Goal: Information Seeking & Learning: Learn about a topic

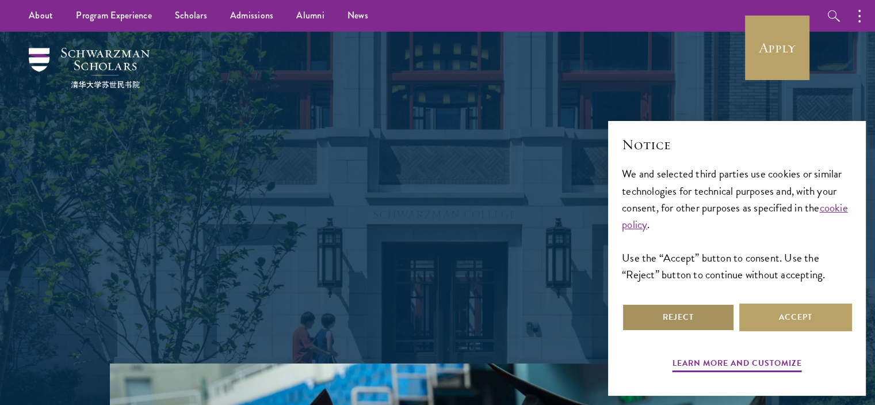
click at [702, 317] on button "Reject" at bounding box center [678, 317] width 113 height 28
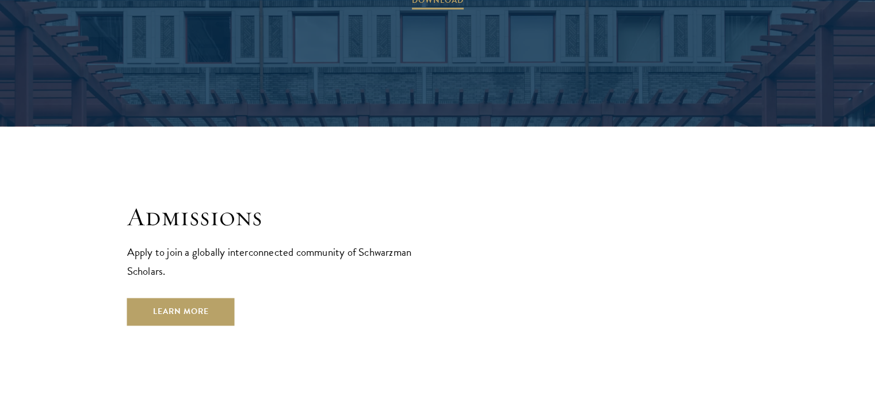
scroll to position [1897, 0]
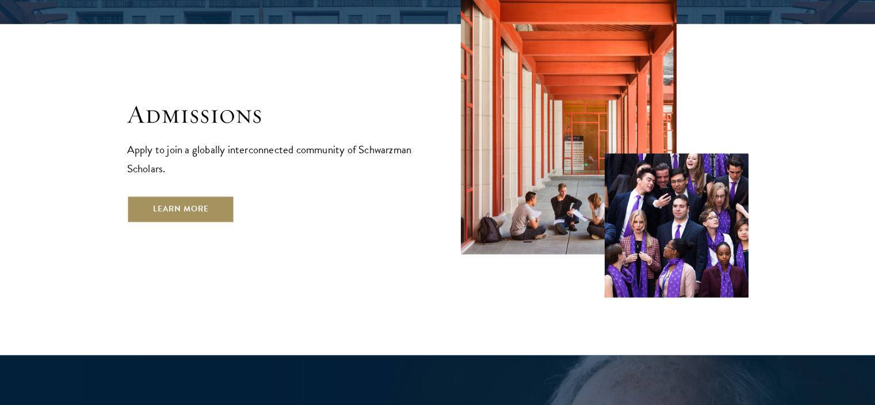
click at [194, 195] on link "Learn More" at bounding box center [181, 209] width 108 height 28
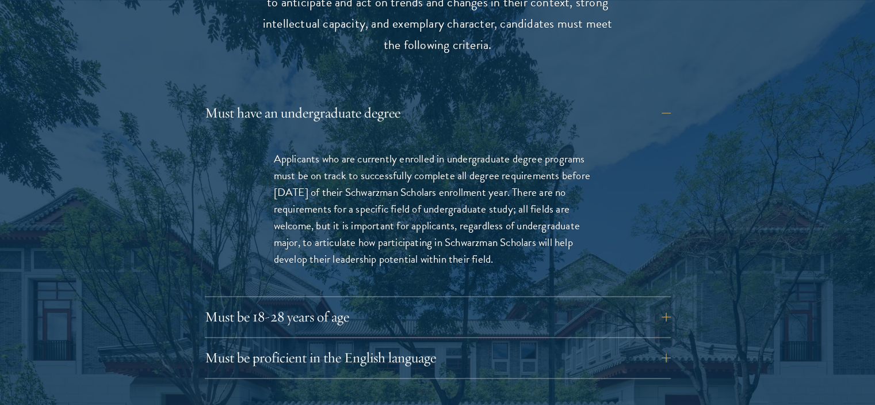
click at [383, 99] on button "Must have an undergraduate degree" at bounding box center [438, 113] width 466 height 28
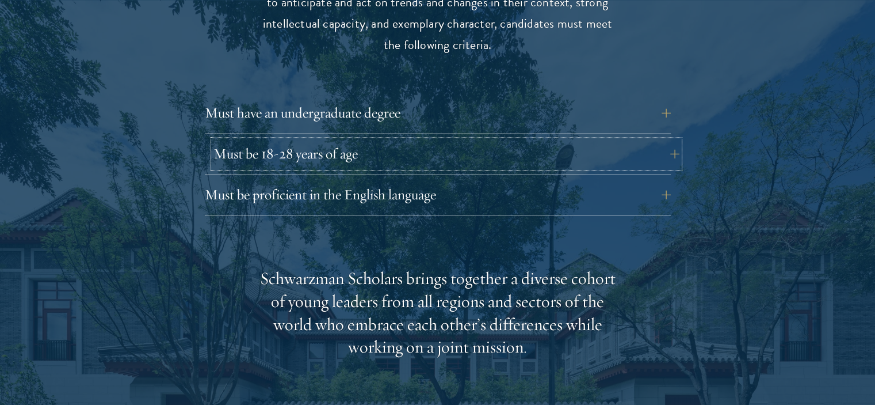
click at [396, 142] on button "Must be 18-28 years of age" at bounding box center [447, 154] width 466 height 28
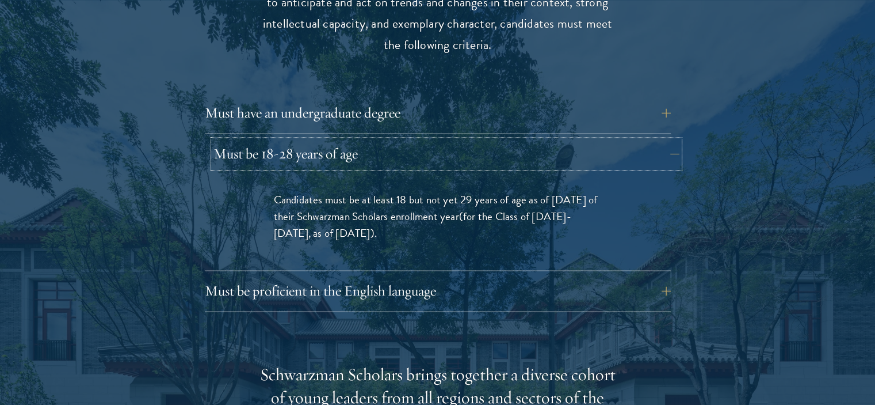
click at [396, 142] on button "Must be 18-28 years of age" at bounding box center [447, 154] width 466 height 28
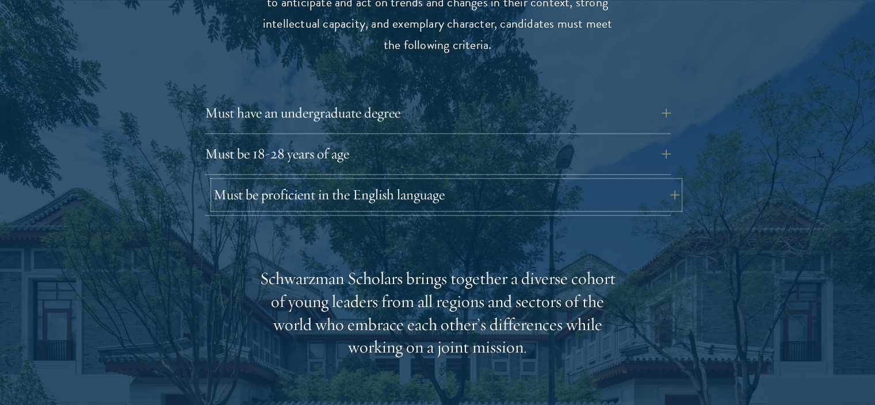
click at [389, 181] on button "Must be proficient in the English language" at bounding box center [447, 195] width 466 height 28
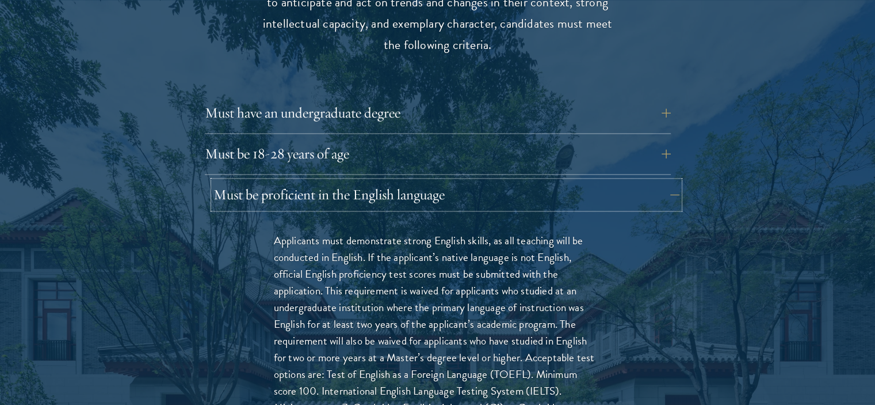
click at [389, 181] on button "Must be proficient in the English language" at bounding box center [447, 195] width 466 height 28
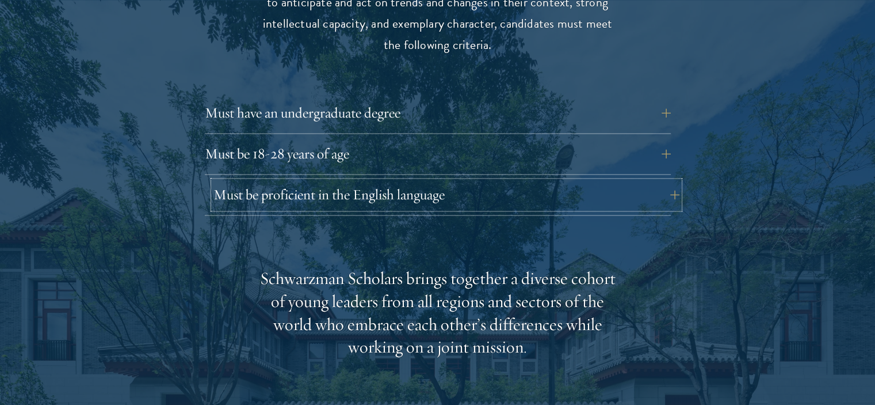
click at [389, 181] on button "Must be proficient in the English language" at bounding box center [447, 195] width 466 height 28
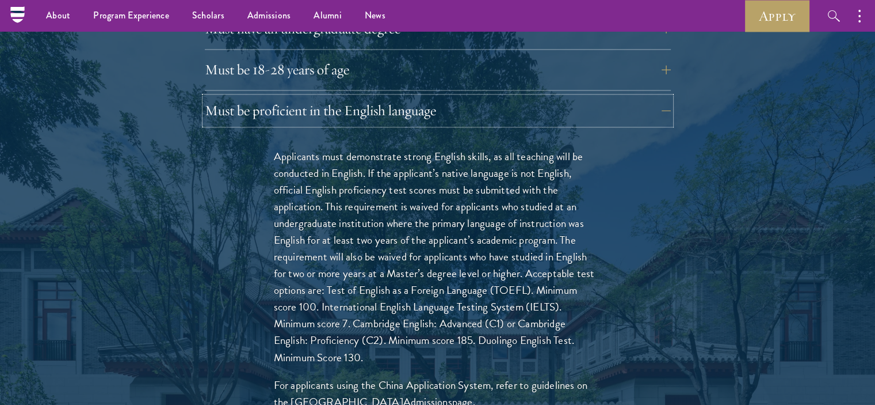
scroll to position [1669, 0]
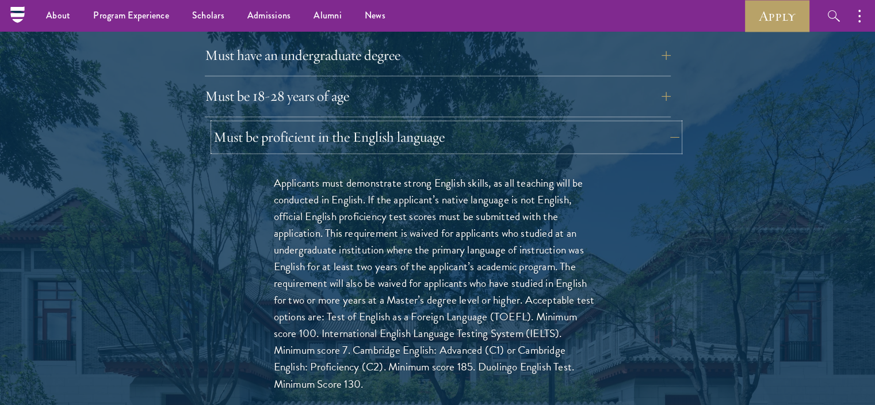
click at [420, 123] on button "Must be proficient in the English language" at bounding box center [447, 137] width 466 height 28
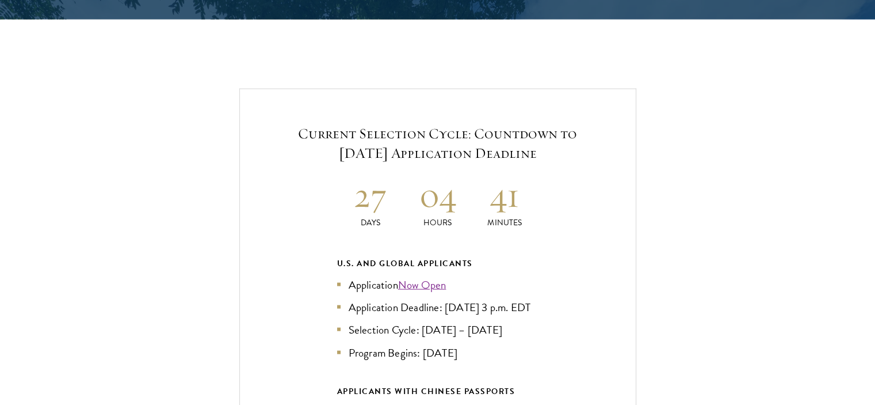
scroll to position [2475, 0]
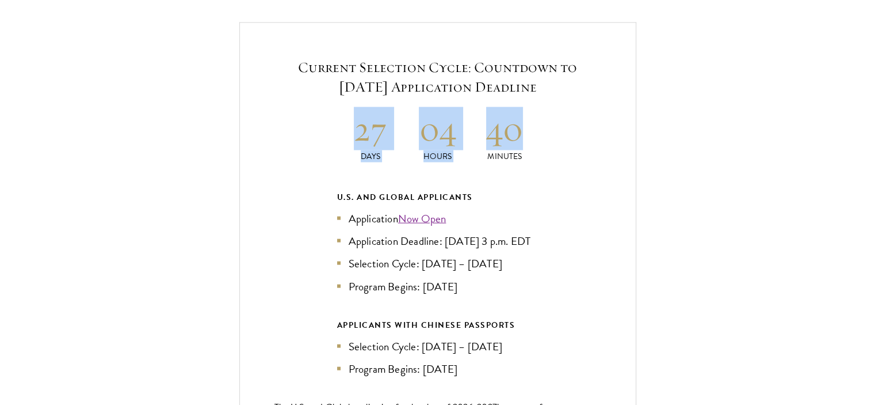
drag, startPoint x: 348, startPoint y: 118, endPoint x: 525, endPoint y: 106, distance: 177.1
click at [525, 107] on div "27 Days 04 Hours 40 Minutes" at bounding box center [437, 134] width 201 height 55
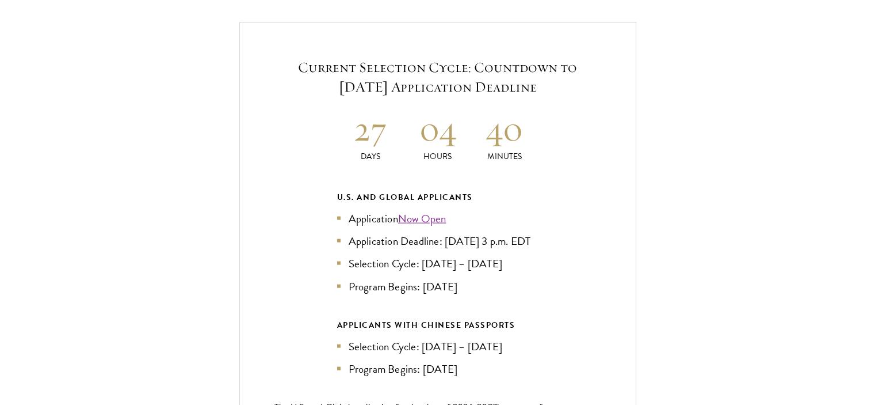
click at [550, 114] on div "Current Selection Cycle: Countdown to September 10, 2025 Application Deadline 2…" at bounding box center [437, 267] width 397 height 490
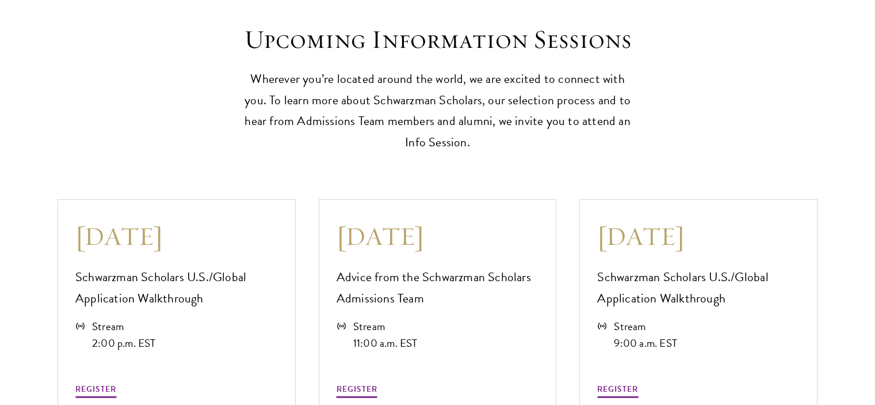
scroll to position [3108, 0]
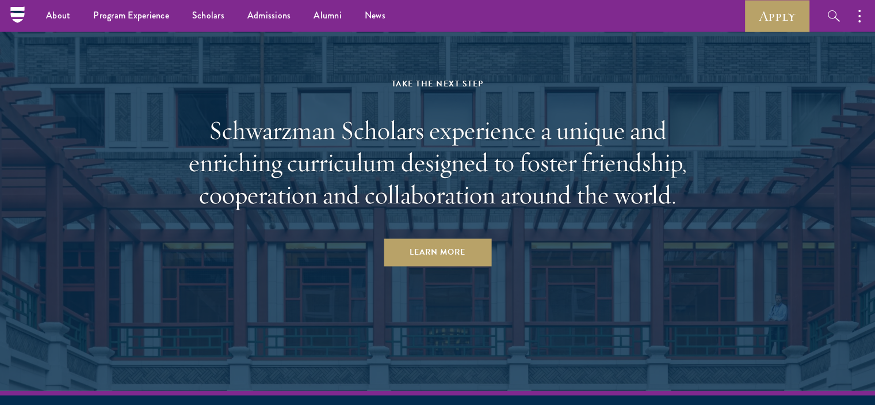
scroll to position [5715, 0]
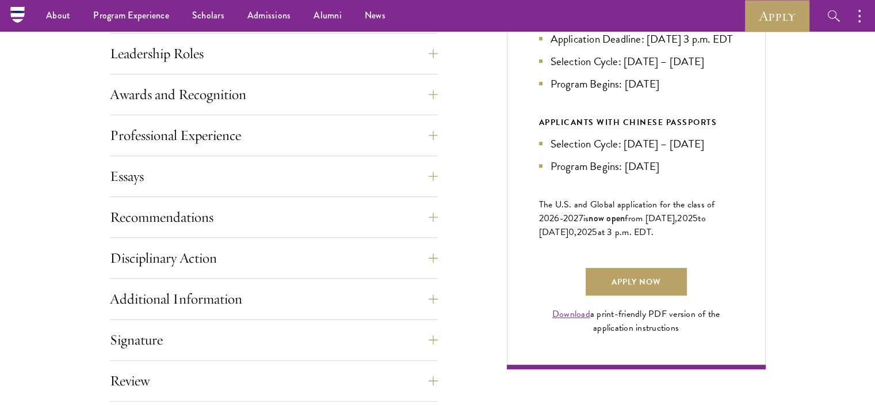
scroll to position [633, 0]
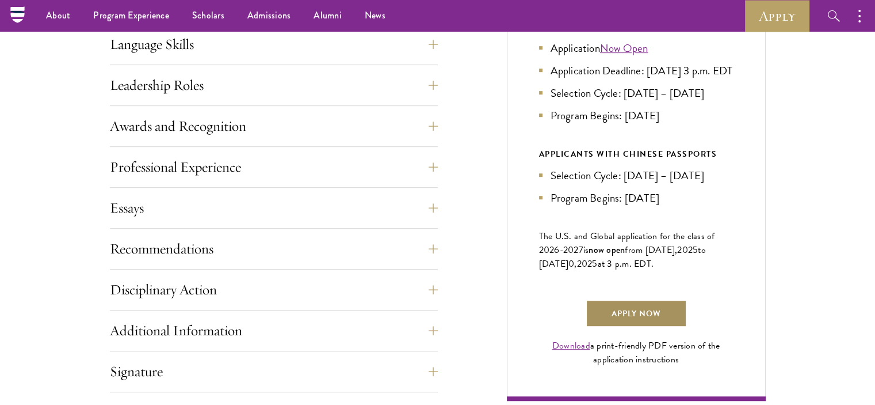
click at [638, 327] on link "Apply Now" at bounding box center [636, 313] width 101 height 28
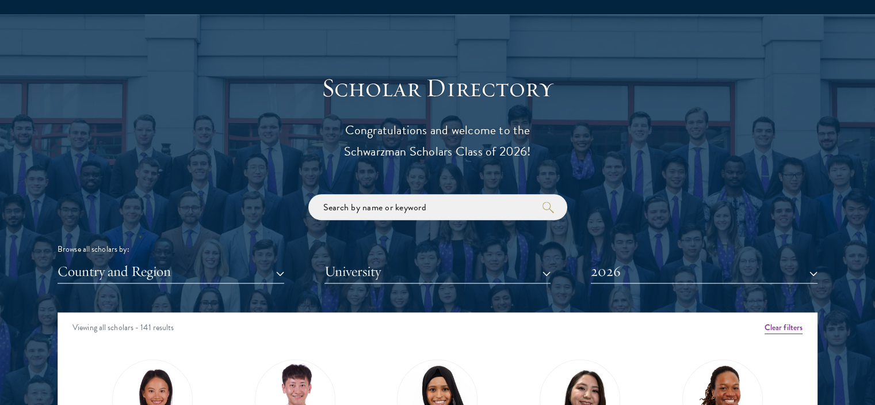
scroll to position [1266, 0]
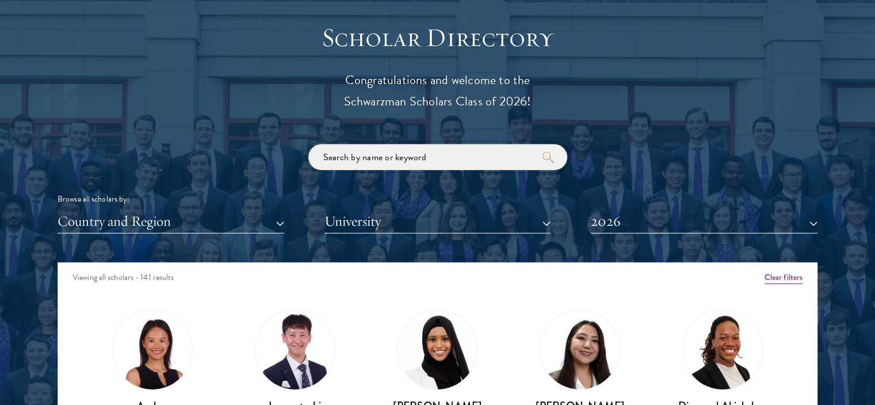
click at [508, 154] on input "search" at bounding box center [438, 157] width 259 height 26
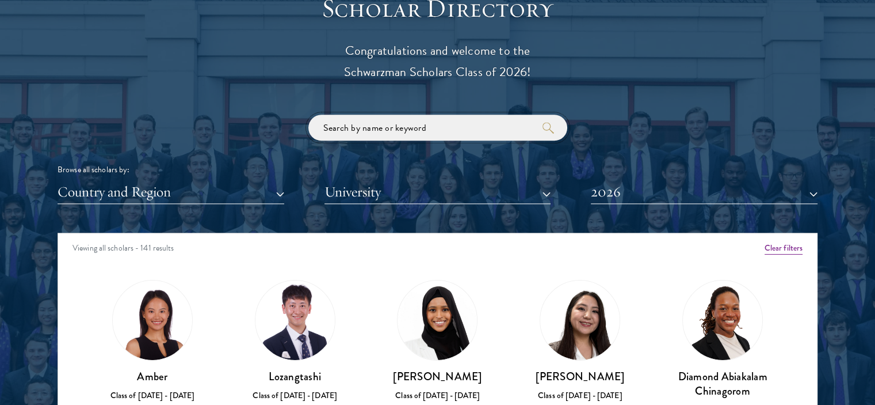
scroll to position [1324, 0]
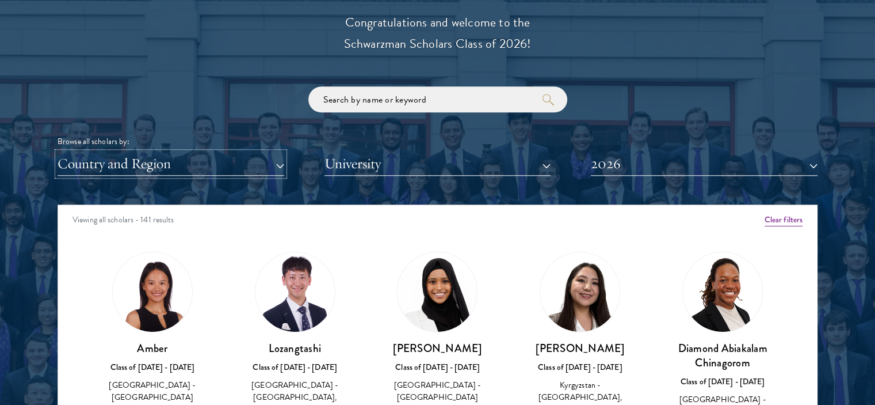
click at [218, 167] on button "Country and Region" at bounding box center [171, 164] width 227 height 24
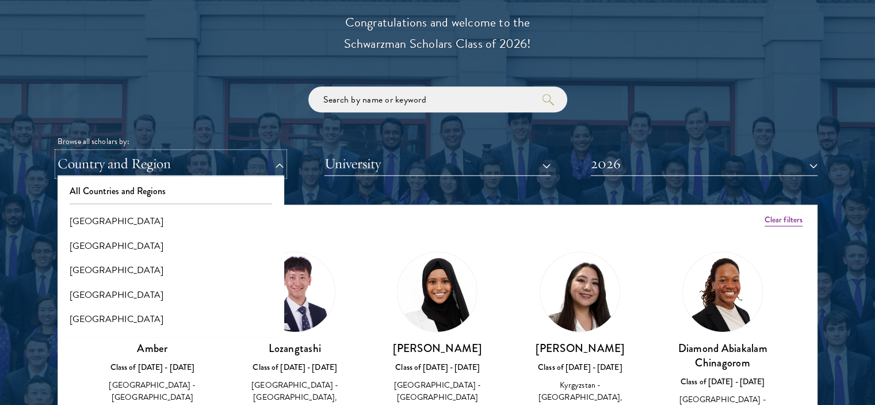
click at [199, 172] on button "Country and Region" at bounding box center [171, 164] width 227 height 24
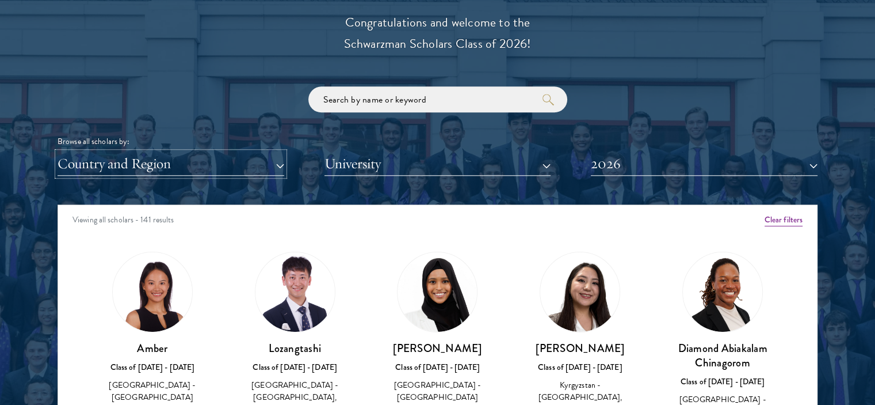
click at [208, 165] on button "Country and Region" at bounding box center [171, 164] width 227 height 24
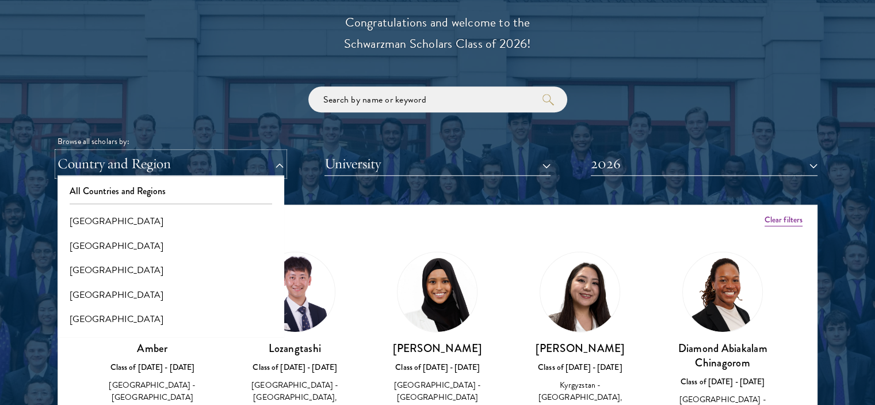
click at [208, 165] on button "Country and Region" at bounding box center [171, 164] width 227 height 24
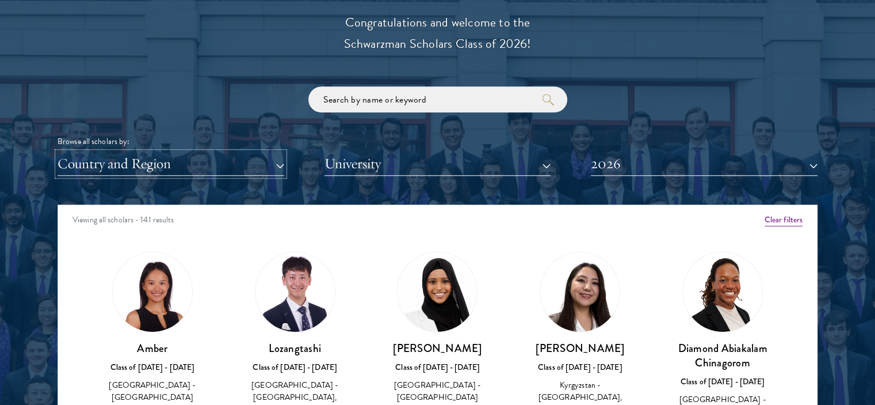
click at [208, 165] on button "Country and Region" at bounding box center [171, 164] width 227 height 24
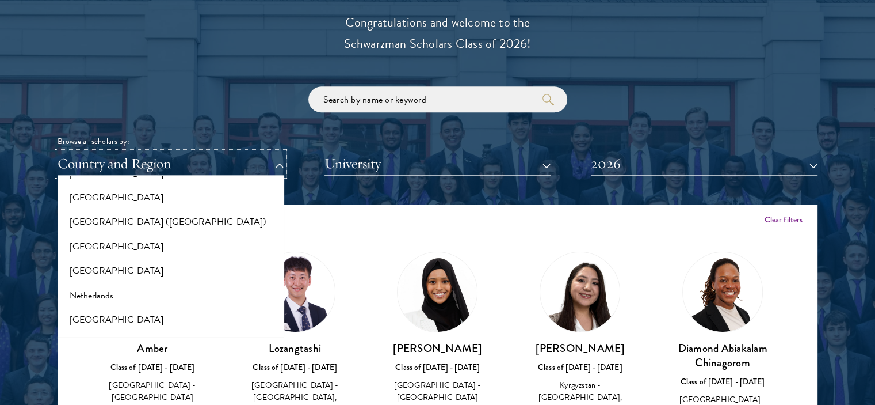
scroll to position [1612, 0]
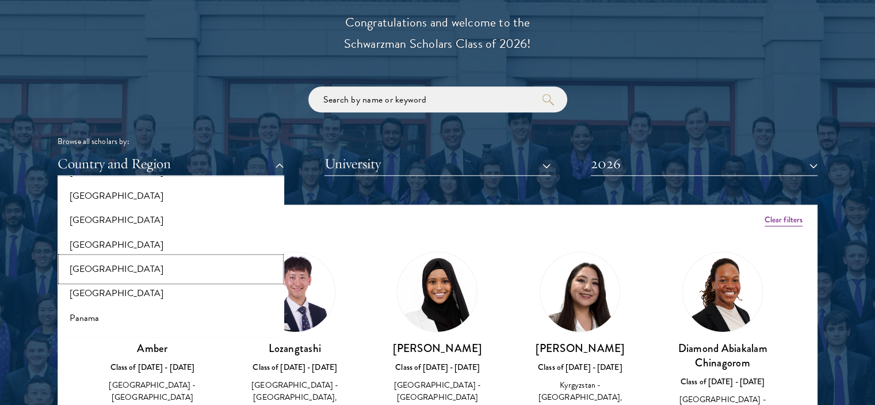
click at [115, 268] on button "[GEOGRAPHIC_DATA]" at bounding box center [171, 269] width 220 height 24
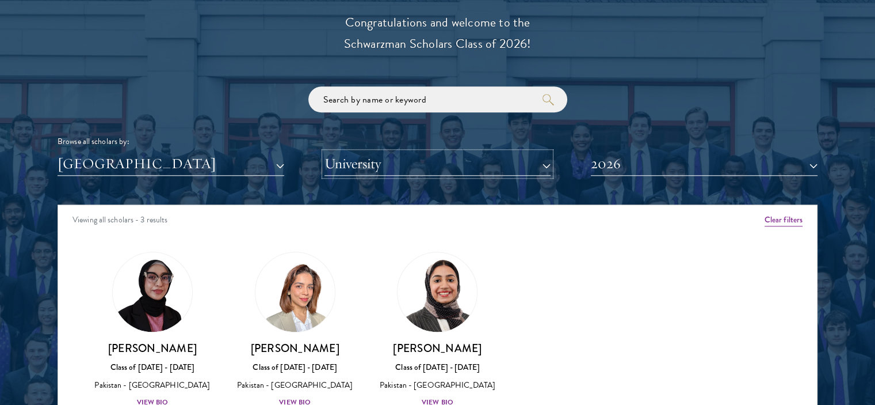
click at [374, 164] on button "University" at bounding box center [438, 164] width 227 height 24
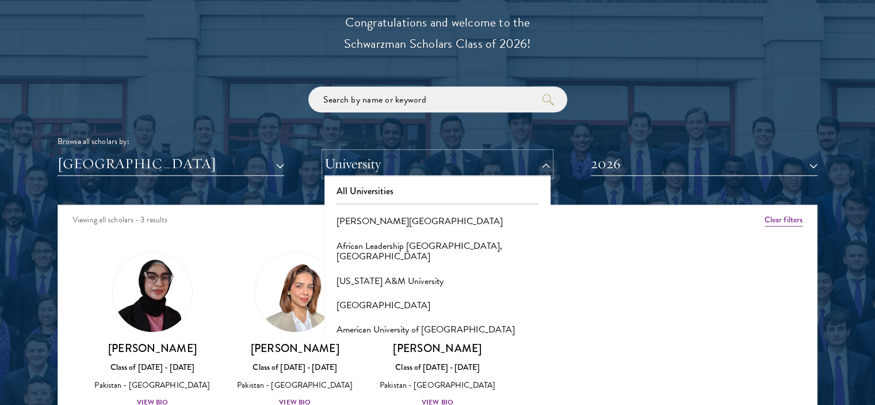
click at [374, 164] on button "University" at bounding box center [438, 164] width 227 height 24
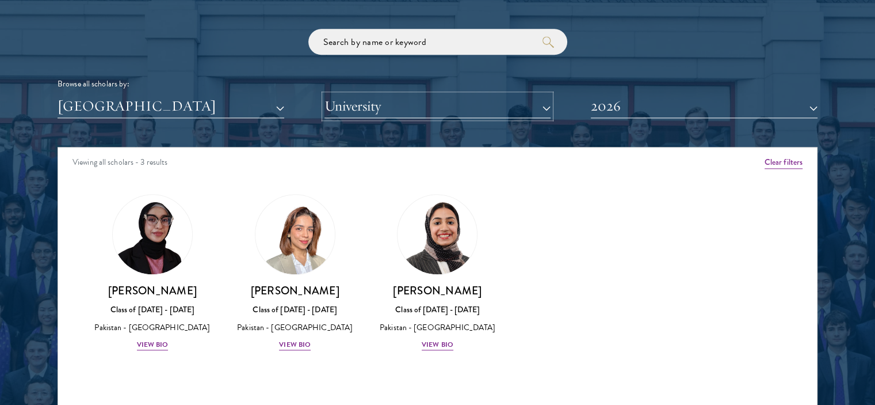
scroll to position [1439, 0]
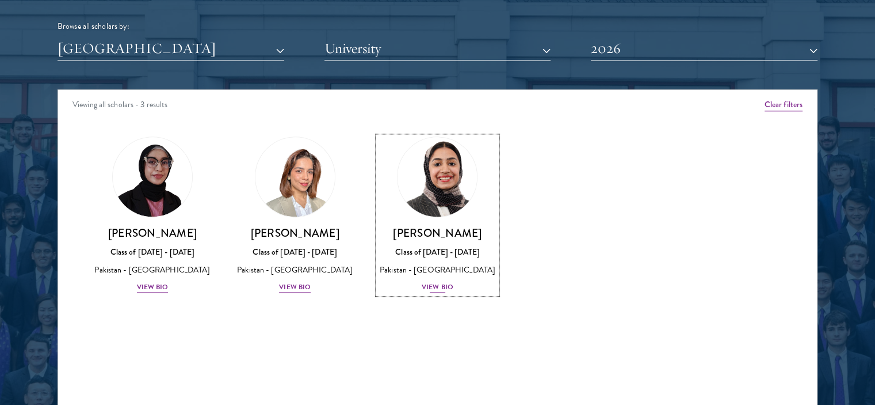
click at [442, 287] on div "View Bio" at bounding box center [438, 286] width 32 height 11
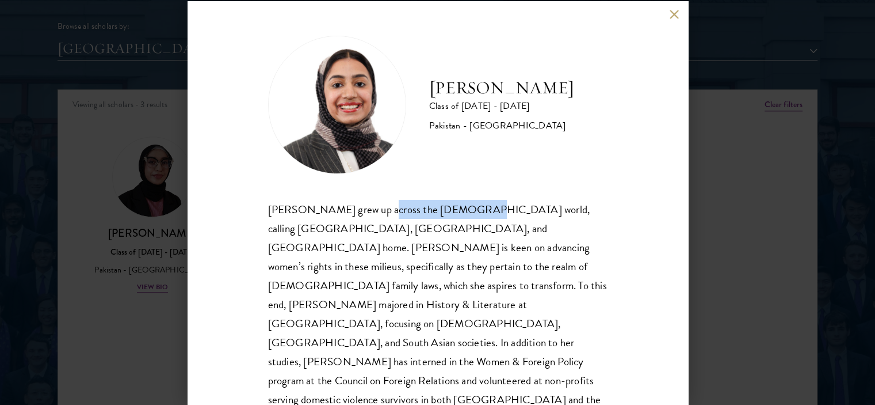
drag, startPoint x: 372, startPoint y: 214, endPoint x: 461, endPoint y: 214, distance: 88.6
click at [461, 214] on div "[PERSON_NAME] grew up across the [DEMOGRAPHIC_DATA] world, calling [GEOGRAPHIC_…" at bounding box center [438, 314] width 340 height 229
drag, startPoint x: 460, startPoint y: 214, endPoint x: 287, endPoint y: 212, distance: 173.8
click at [287, 212] on div "[PERSON_NAME] grew up across the [DEMOGRAPHIC_DATA] world, calling [GEOGRAPHIC_…" at bounding box center [438, 314] width 340 height 229
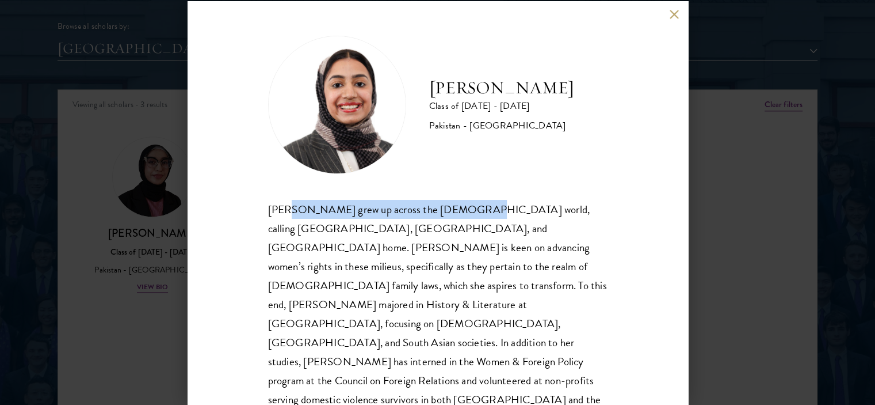
click at [318, 203] on div "[PERSON_NAME] grew up across the [DEMOGRAPHIC_DATA] world, calling [GEOGRAPHIC_…" at bounding box center [438, 314] width 340 height 229
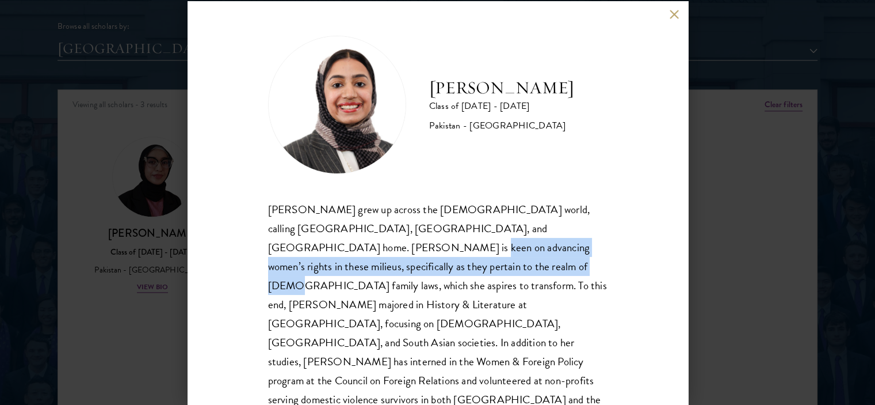
drag, startPoint x: 295, startPoint y: 254, endPoint x: 376, endPoint y: 272, distance: 83.1
click at [376, 272] on div "[PERSON_NAME] grew up across the [DEMOGRAPHIC_DATA] world, calling [GEOGRAPHIC_…" at bounding box center [438, 314] width 340 height 229
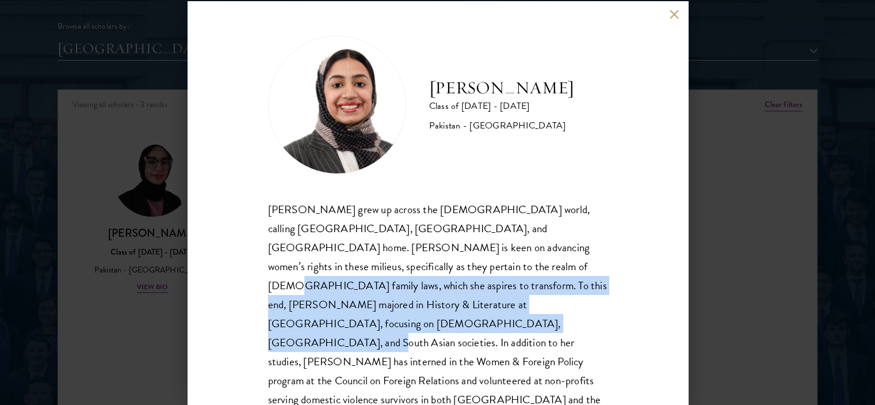
drag, startPoint x: 376, startPoint y: 272, endPoint x: 607, endPoint y: 310, distance: 233.9
click at [607, 310] on div "[PERSON_NAME] Class of [DATE] - [DATE] [GEOGRAPHIC_DATA] - [GEOGRAPHIC_DATA] [P…" at bounding box center [438, 202] width 501 height 403
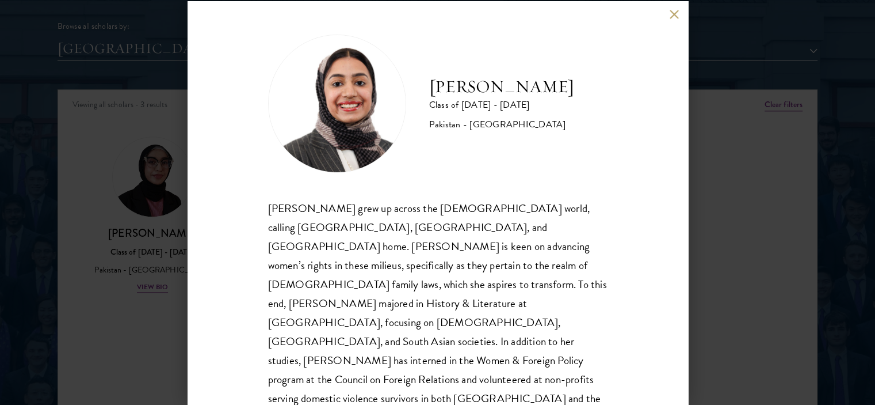
scroll to position [1554, 0]
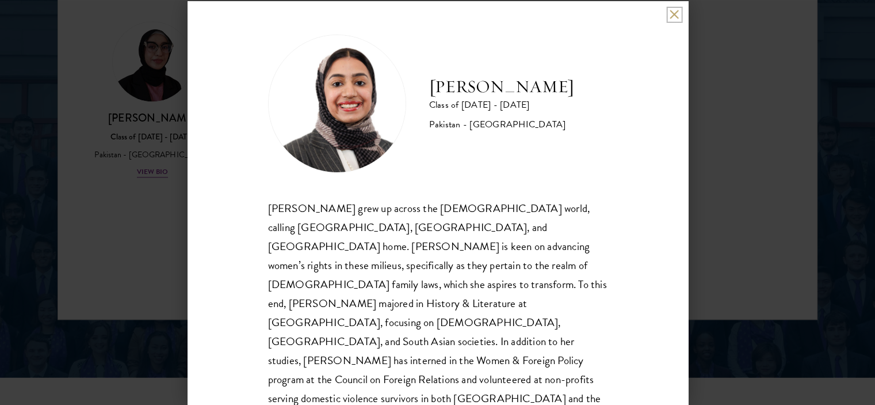
click at [672, 15] on button at bounding box center [675, 15] width 10 height 10
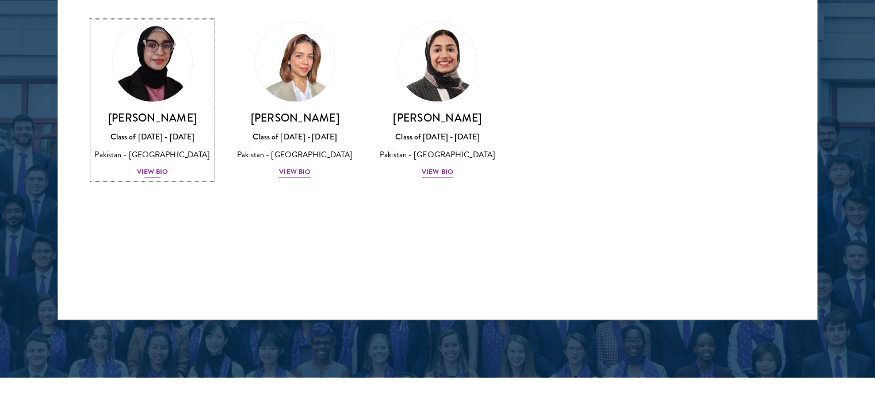
click at [159, 162] on div "Bree Javed Class of [DATE] - [DATE] [GEOGRAPHIC_DATA] - [GEOGRAPHIC_DATA] View …" at bounding box center [153, 145] width 120 height 68
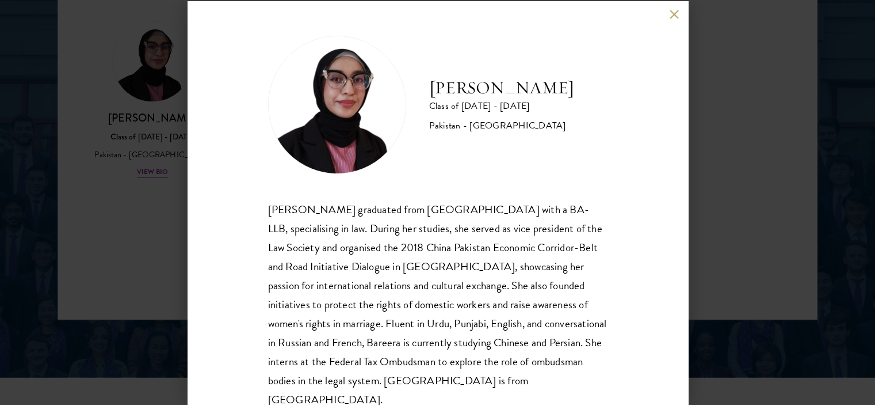
scroll to position [20, 0]
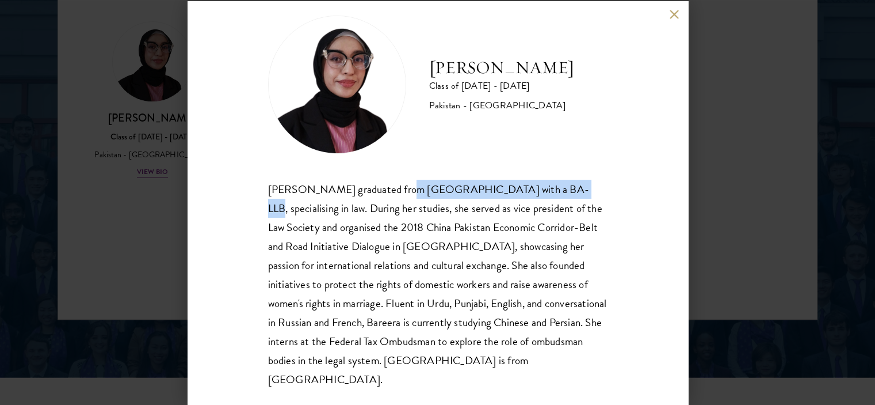
drag, startPoint x: 393, startPoint y: 189, endPoint x: 545, endPoint y: 192, distance: 152.0
click at [545, 192] on div "[PERSON_NAME] graduated from [GEOGRAPHIC_DATA] with a BA-LLB, specialising in l…" at bounding box center [438, 285] width 340 height 210
drag, startPoint x: 545, startPoint y: 192, endPoint x: 245, endPoint y: 193, distance: 299.3
click at [245, 193] on div "Bree Javed Class of [DATE] - [DATE] [GEOGRAPHIC_DATA] - [GEOGRAPHIC_DATA] [PERS…" at bounding box center [438, 202] width 501 height 403
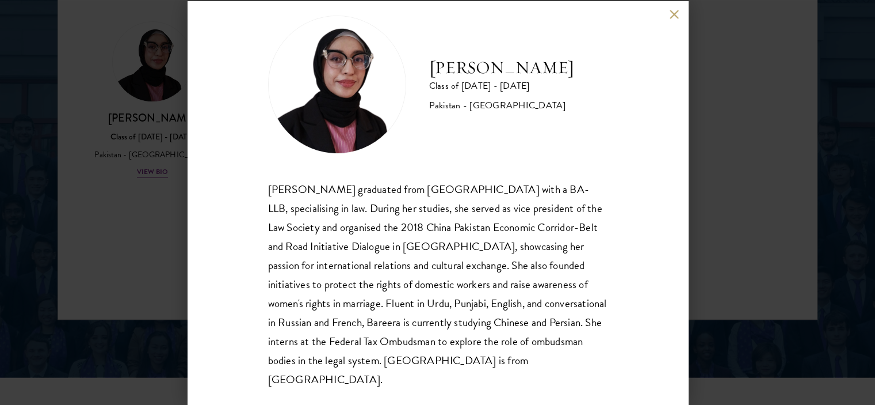
click at [295, 211] on div "[PERSON_NAME] graduated from [GEOGRAPHIC_DATA] with a BA-LLB, specialising in l…" at bounding box center [438, 285] width 340 height 210
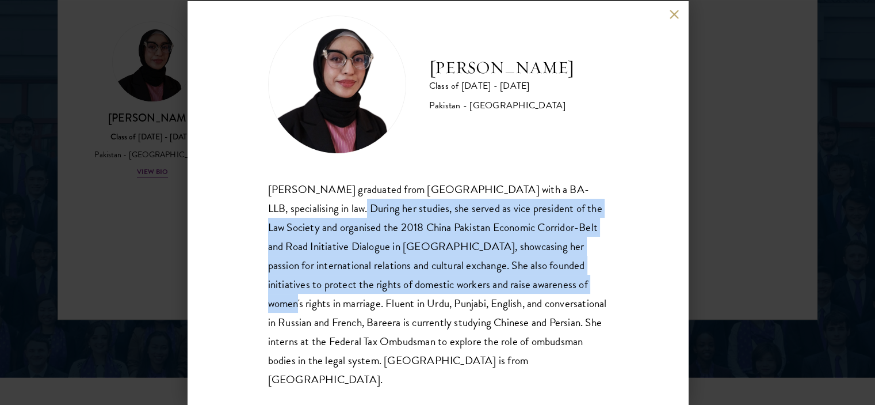
drag, startPoint x: 295, startPoint y: 211, endPoint x: 603, endPoint y: 283, distance: 316.2
click at [603, 283] on div "Bree Javed Class of [DATE] - [DATE] [GEOGRAPHIC_DATA] - [GEOGRAPHIC_DATA] [PERS…" at bounding box center [438, 202] width 501 height 403
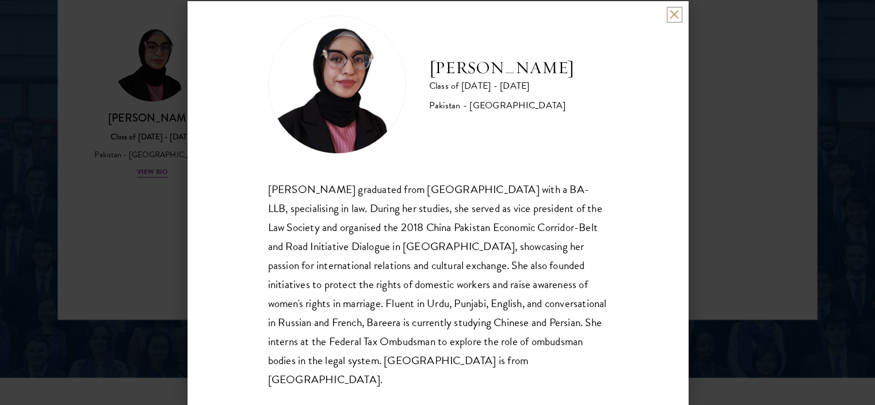
click at [672, 12] on button at bounding box center [675, 15] width 10 height 10
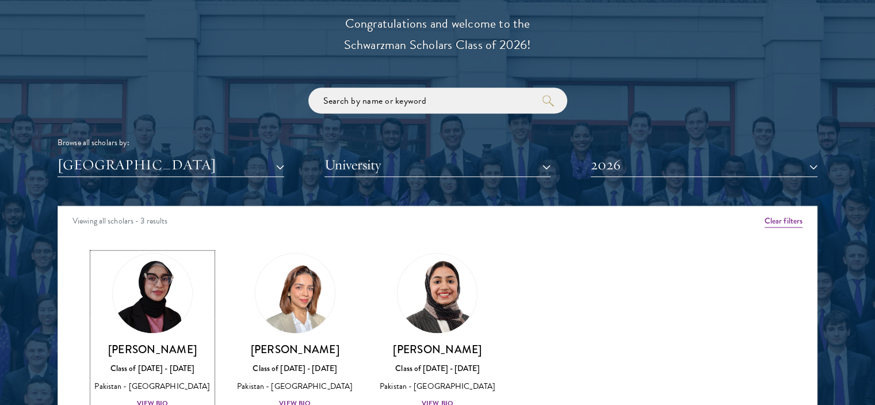
scroll to position [1324, 0]
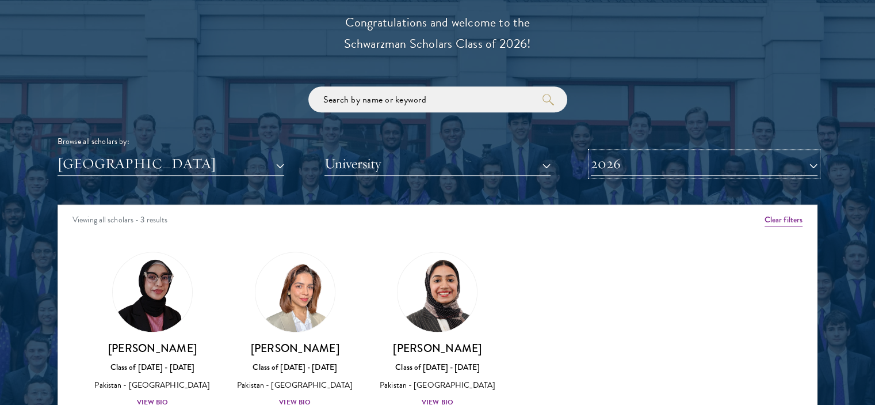
click at [605, 152] on button "2026" at bounding box center [704, 164] width 227 height 24
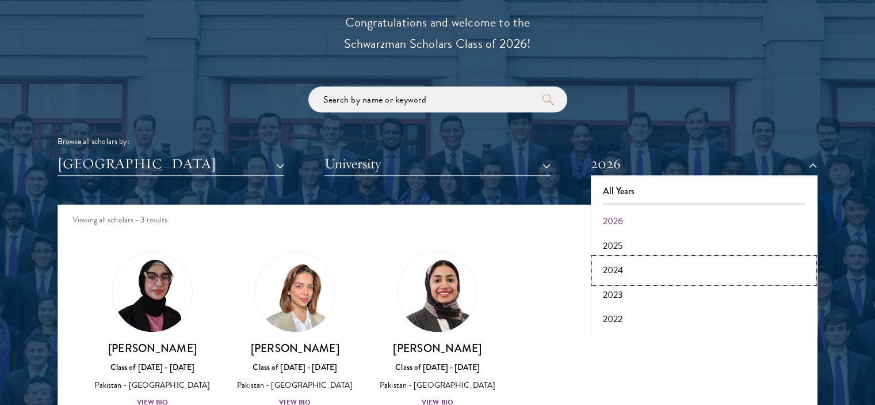
click at [618, 263] on button "2024" at bounding box center [705, 270] width 220 height 24
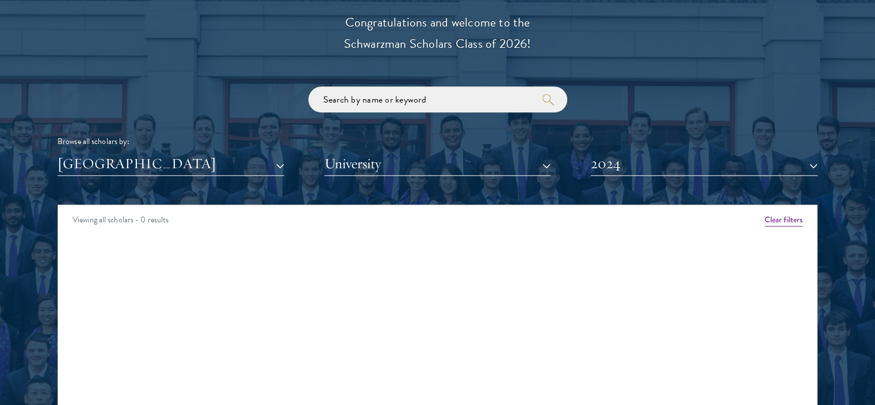
scroll to position [1439, 0]
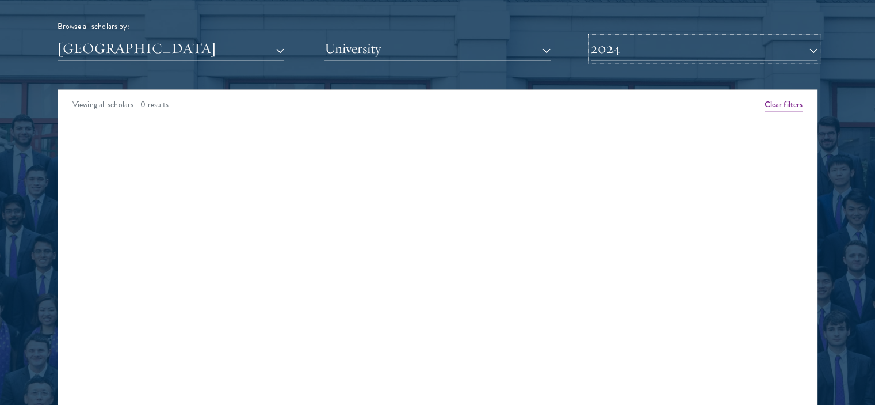
click at [624, 38] on button "2024" at bounding box center [704, 49] width 227 height 24
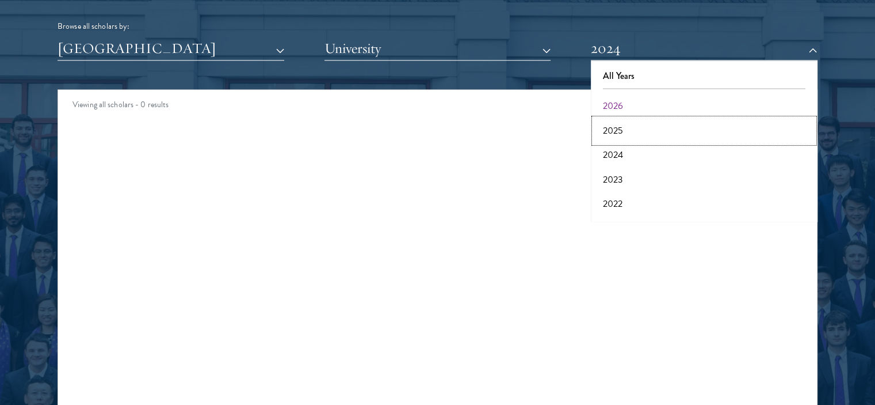
click at [608, 127] on button "2025" at bounding box center [705, 131] width 220 height 24
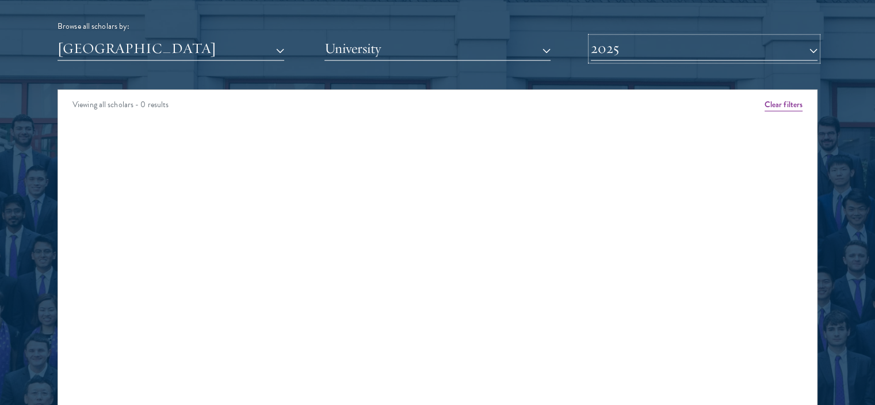
click at [615, 49] on button "2025" at bounding box center [704, 49] width 227 height 24
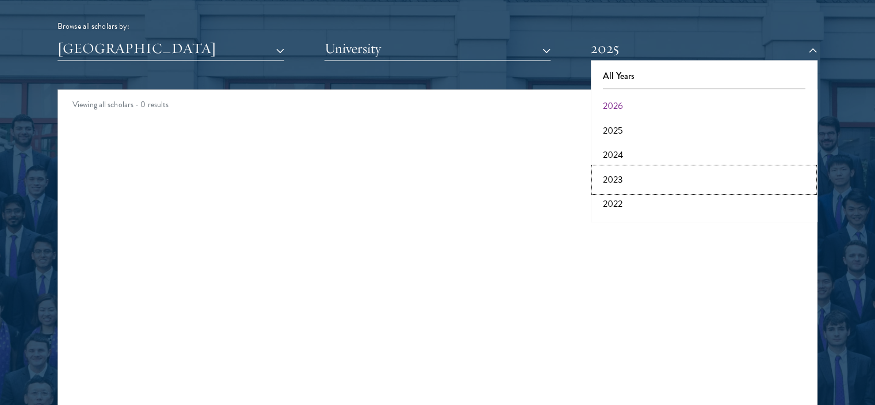
click at [614, 180] on button "2023" at bounding box center [705, 179] width 220 height 24
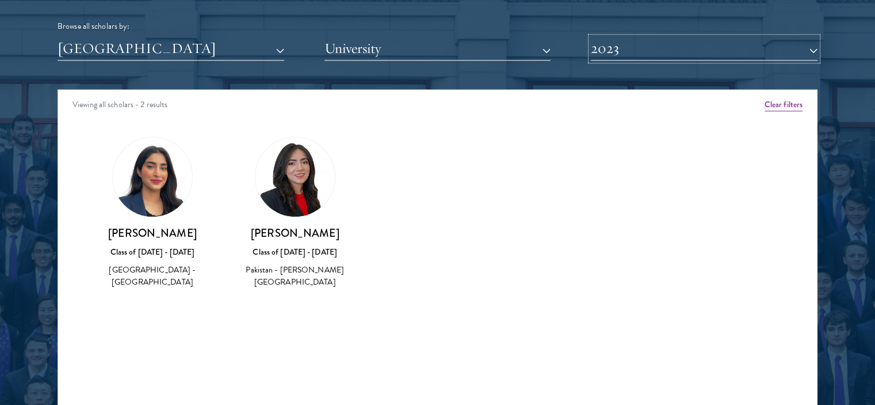
click at [612, 42] on button "2023" at bounding box center [704, 49] width 227 height 24
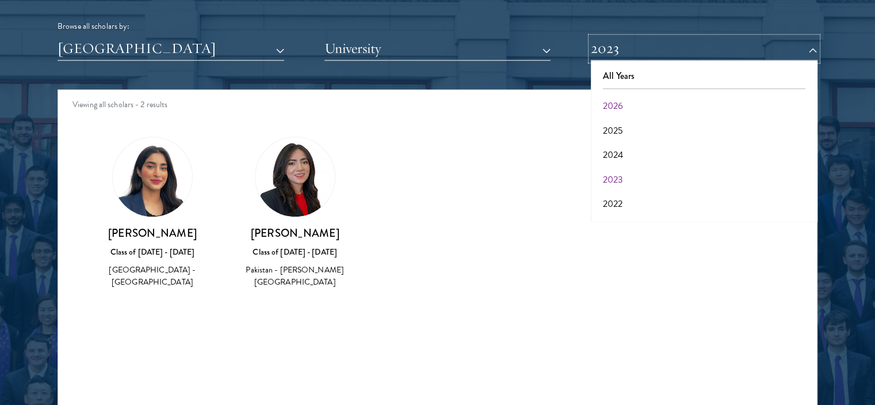
scroll to position [115, 0]
click at [619, 138] on button "2020" at bounding box center [705, 137] width 220 height 24
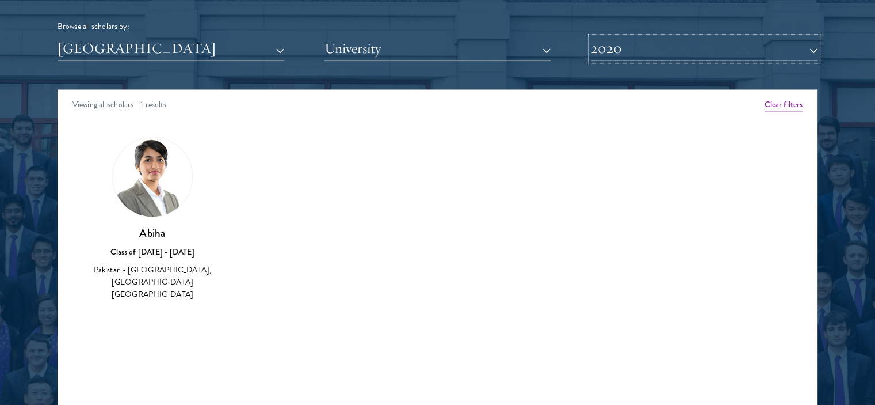
click at [604, 40] on button "2020" at bounding box center [704, 49] width 227 height 24
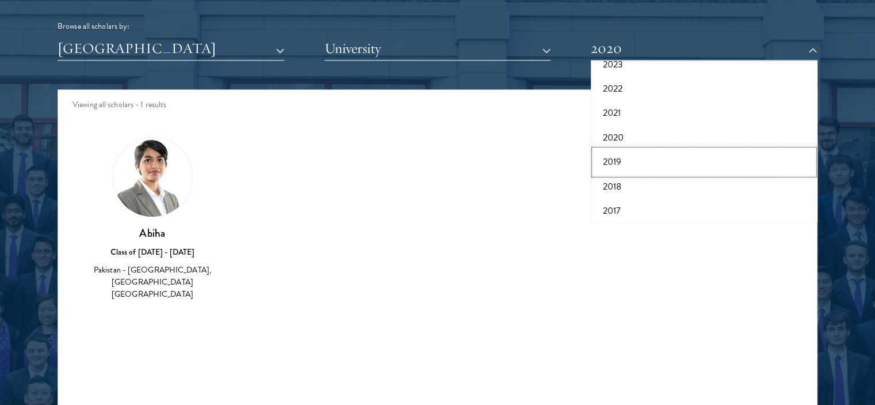
click at [612, 153] on button "2019" at bounding box center [705, 162] width 220 height 24
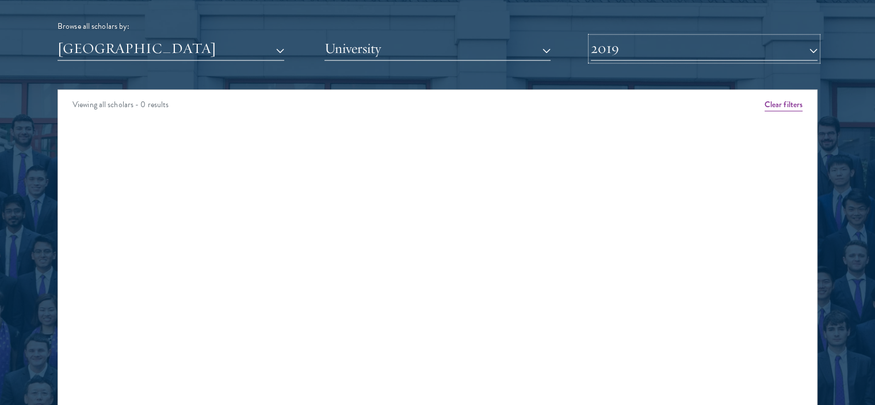
click at [610, 40] on button "2019" at bounding box center [704, 49] width 227 height 24
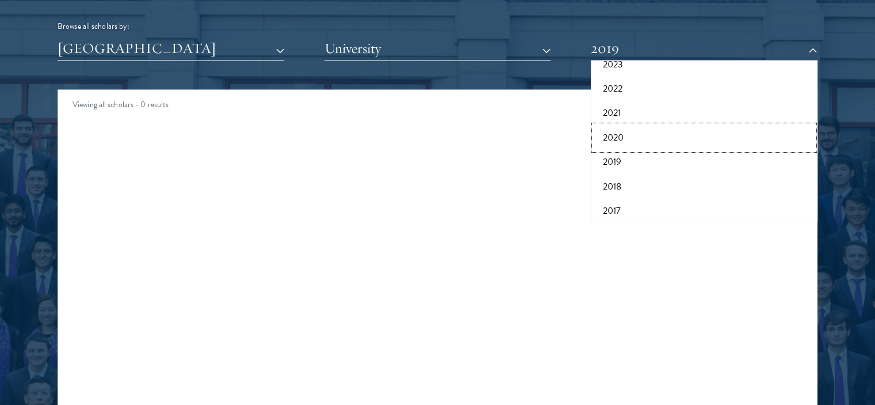
click at [610, 135] on button "2020" at bounding box center [705, 137] width 220 height 24
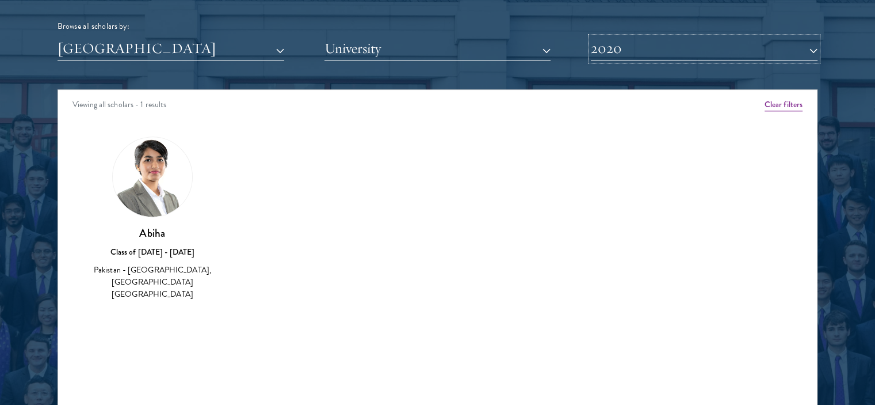
click at [603, 48] on button "2020" at bounding box center [704, 49] width 227 height 24
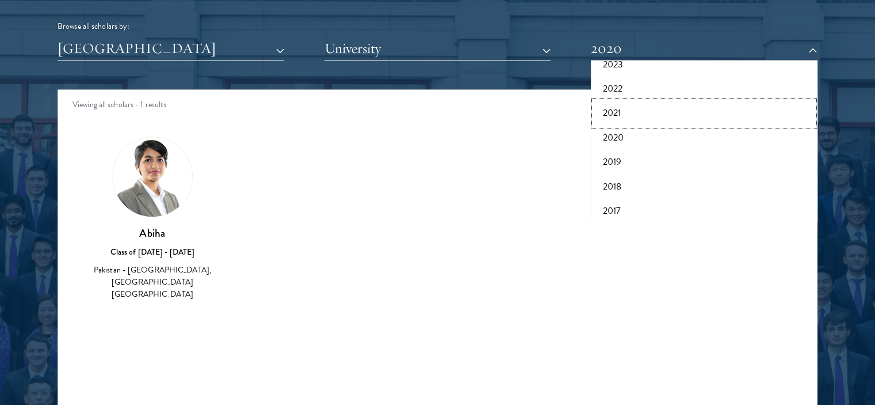
click at [606, 115] on button "2021" at bounding box center [705, 113] width 220 height 24
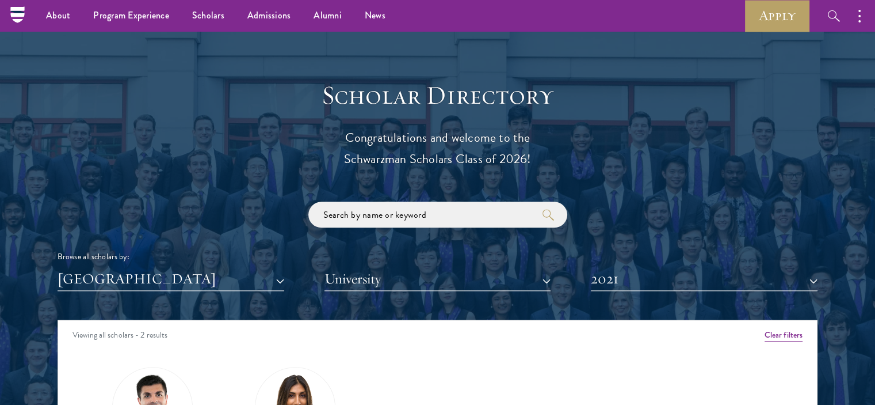
scroll to position [1036, 0]
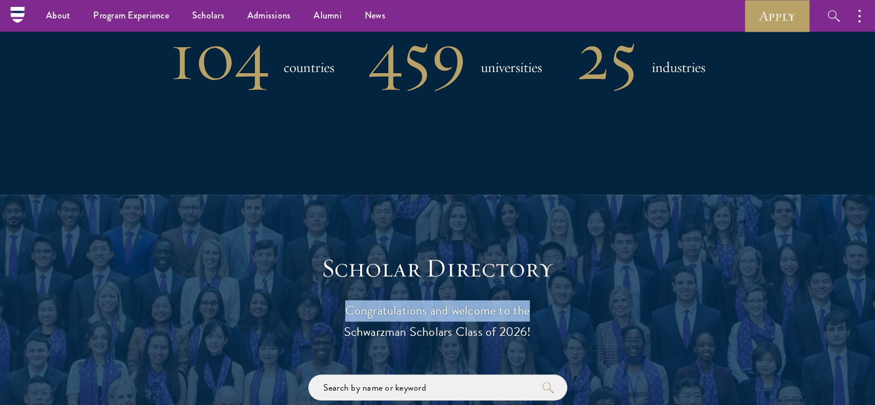
drag, startPoint x: 341, startPoint y: 309, endPoint x: 549, endPoint y: 312, distance: 208.4
click at [549, 312] on p "Congratulations and welcome to the Schwarzman Scholars Class of 2026!" at bounding box center [438, 321] width 357 height 43
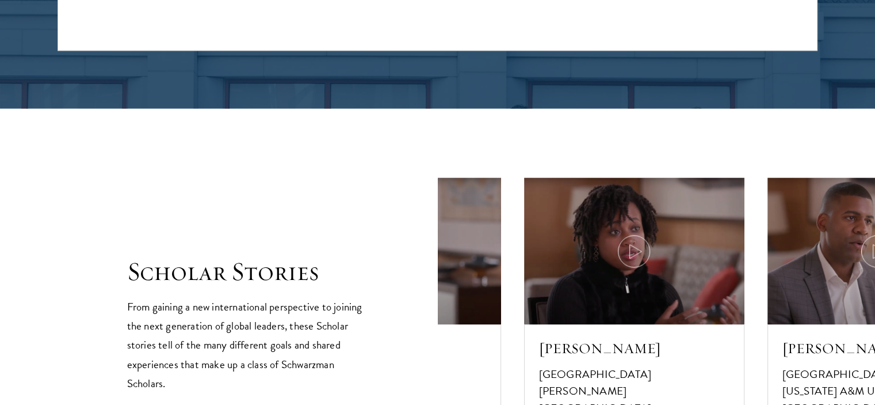
scroll to position [1957, 0]
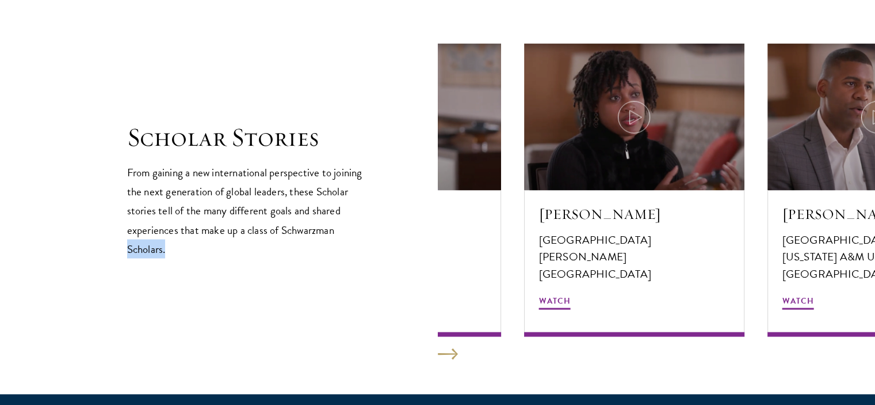
drag, startPoint x: 338, startPoint y: 225, endPoint x: 276, endPoint y: 241, distance: 64.2
click at [278, 241] on p "From gaining a new international perspective to joining the next generation of …" at bounding box center [248, 210] width 242 height 95
click at [276, 241] on p "From gaining a new international perspective to joining the next generation of …" at bounding box center [248, 210] width 242 height 95
click at [443, 352] on button at bounding box center [448, 354] width 20 height 12
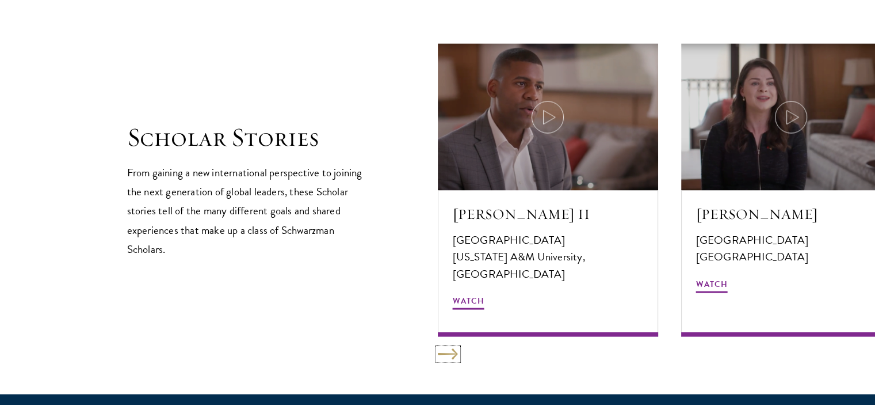
click at [443, 352] on button at bounding box center [448, 354] width 20 height 12
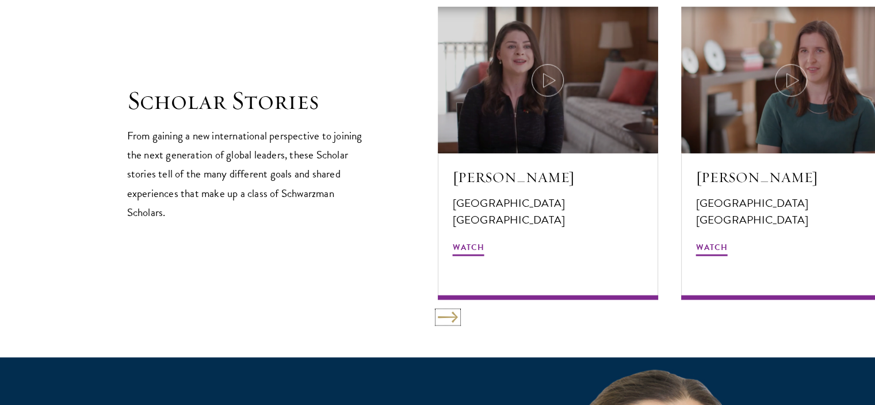
scroll to position [2015, 0]
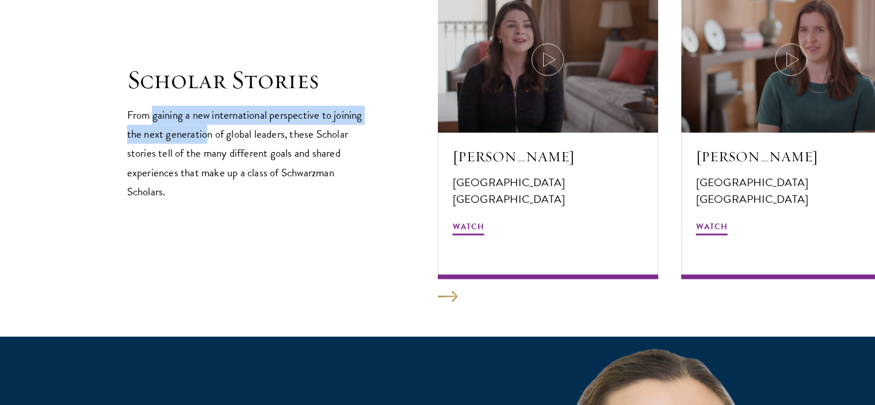
drag, startPoint x: 153, startPoint y: 111, endPoint x: 210, endPoint y: 142, distance: 65.1
click at [208, 142] on p "From gaining a new international perspective to joining the next generation of …" at bounding box center [248, 152] width 242 height 95
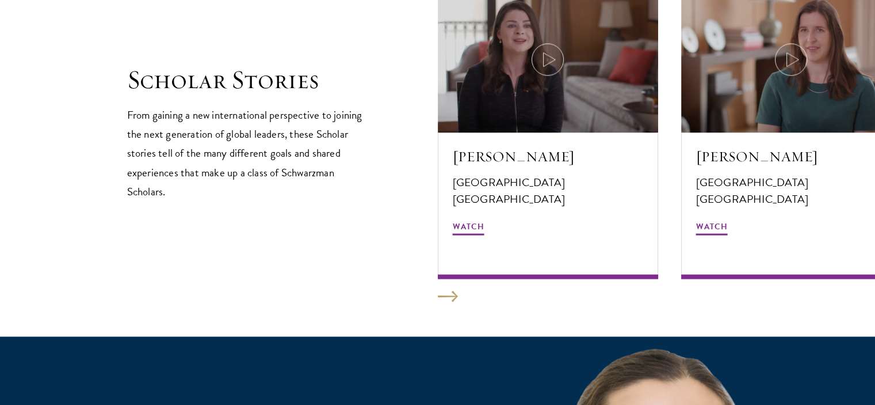
click at [210, 142] on p "From gaining a new international perspective to joining the next generation of …" at bounding box center [248, 152] width 242 height 95
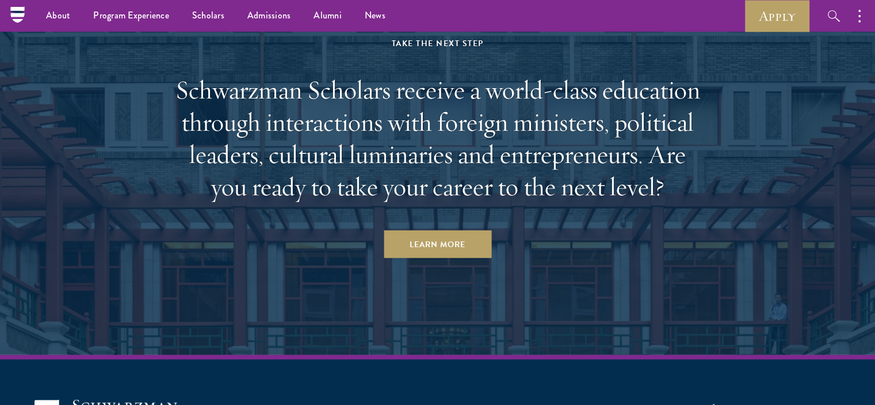
scroll to position [3403, 0]
